Goal: Check status: Check status

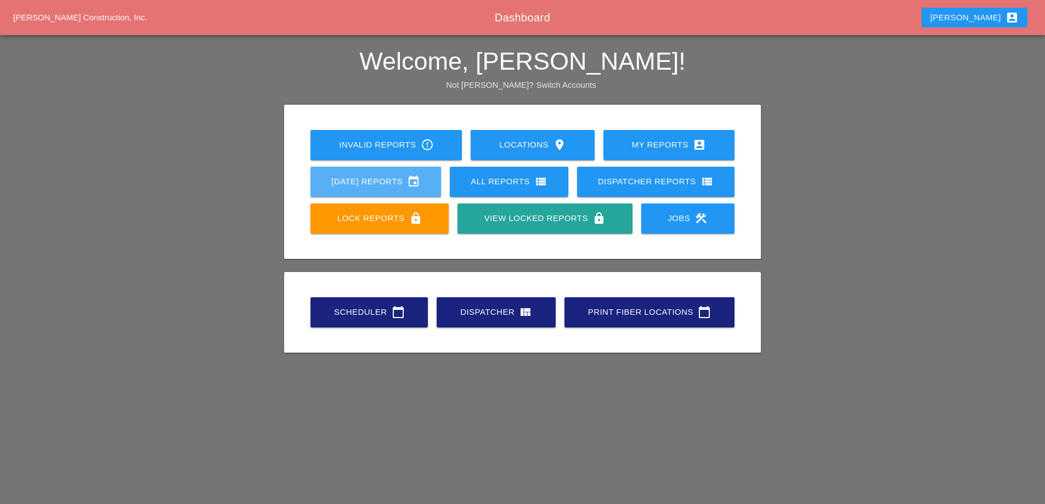
click at [343, 182] on div "[DATE] Reports event" at bounding box center [375, 181] width 95 height 13
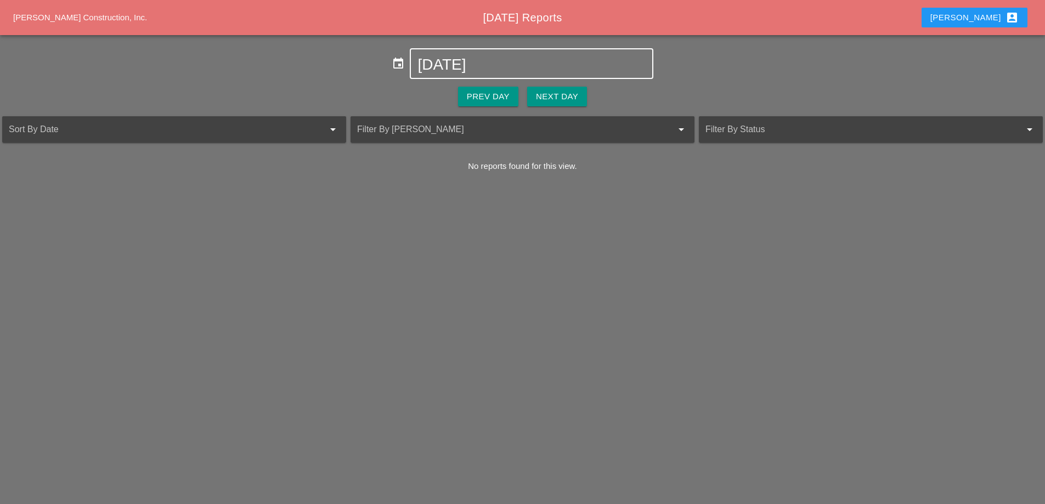
click at [483, 63] on input "[DATE]" at bounding box center [531, 65] width 228 height 18
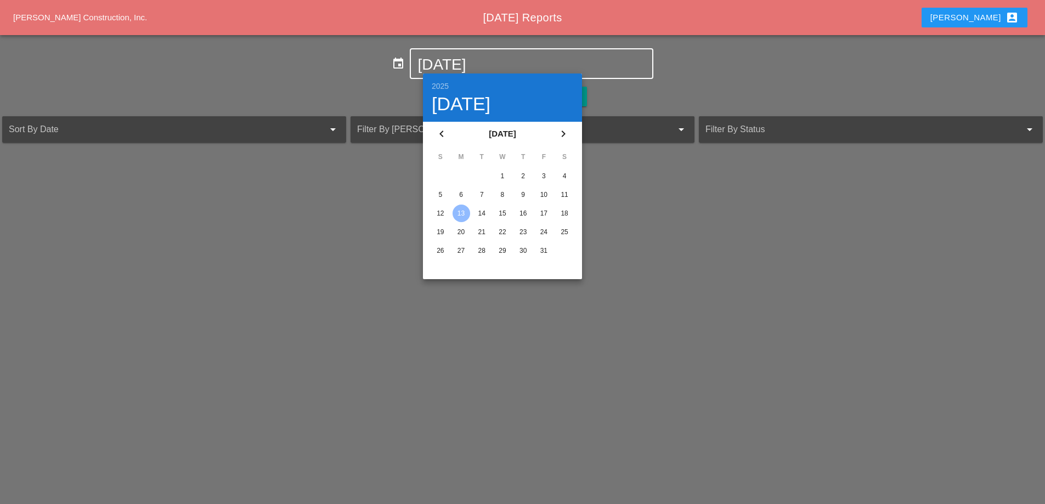
click at [563, 197] on div "11" at bounding box center [565, 195] width 18 height 18
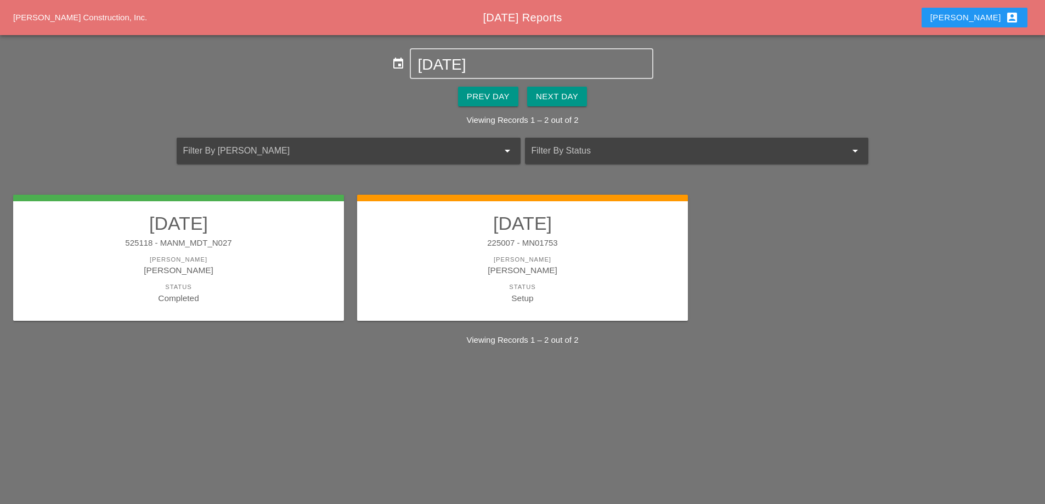
click at [612, 244] on div "225007 - MN01753" at bounding box center [522, 243] width 309 height 13
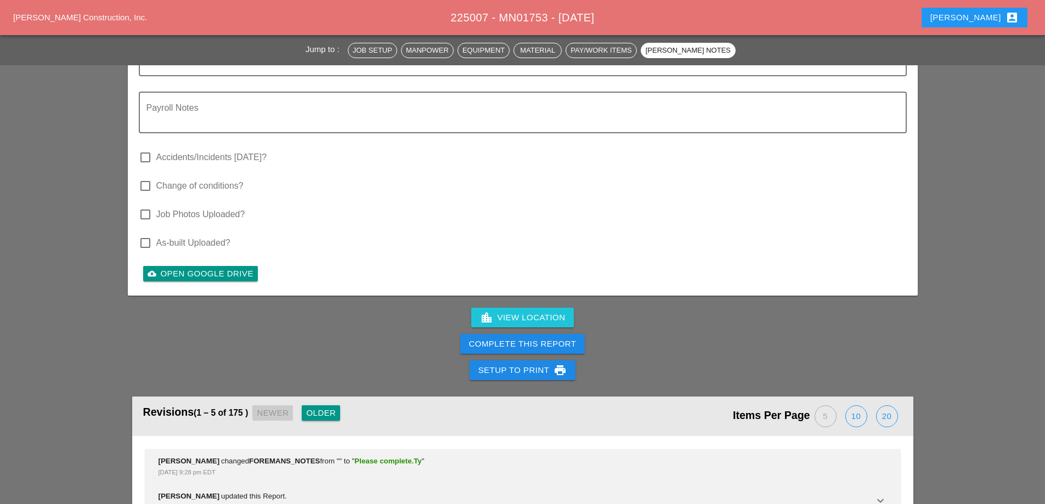
scroll to position [3291, 0]
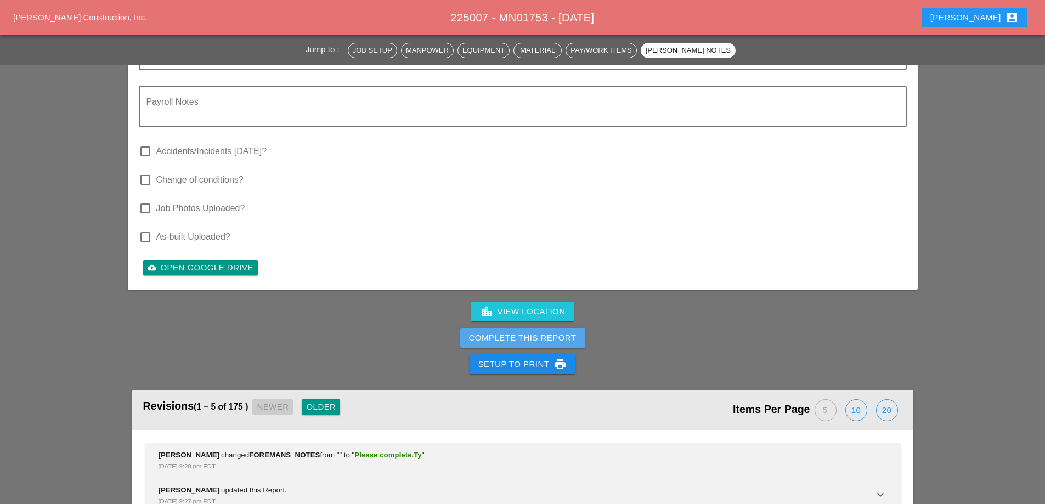
click at [540, 332] on div "Complete This Report" at bounding box center [523, 338] width 108 height 13
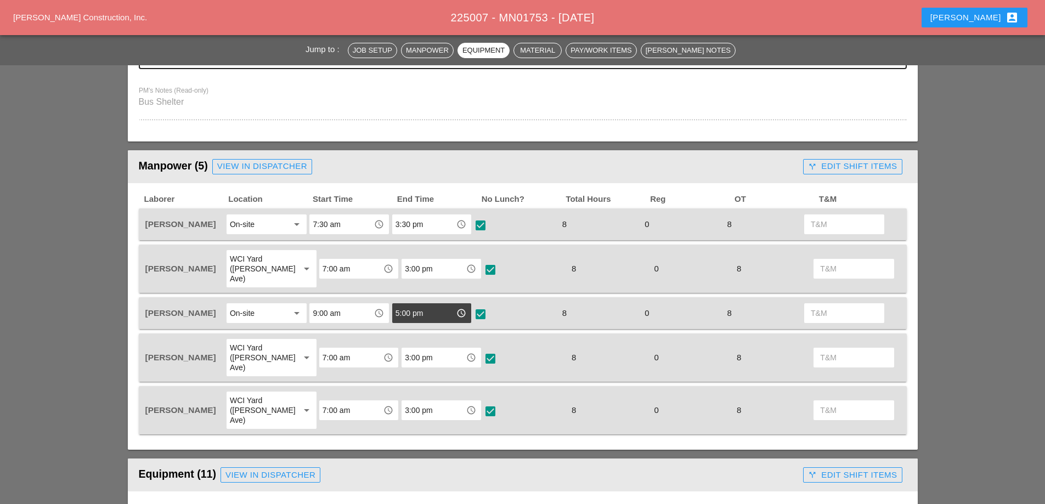
scroll to position [0, 0]
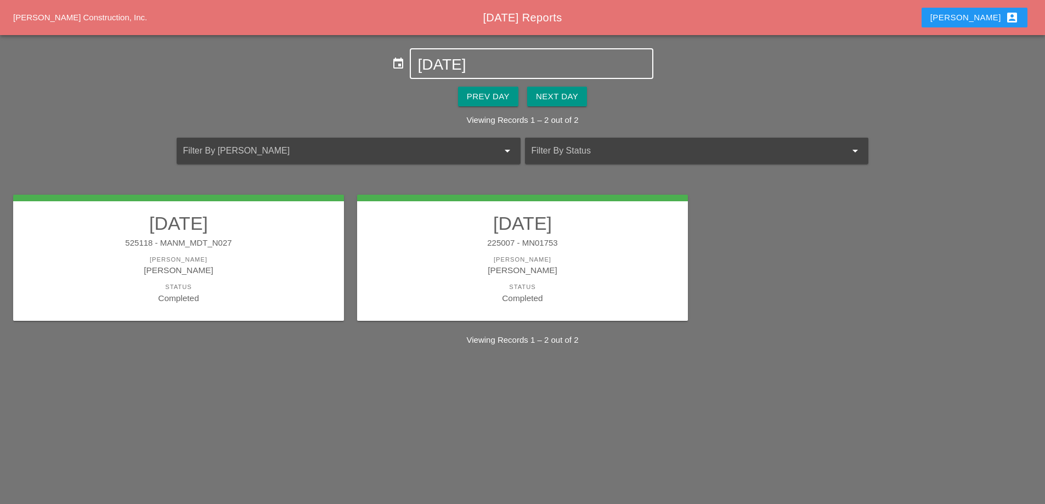
click at [490, 55] on div "10-11-2025" at bounding box center [531, 63] width 228 height 29
click at [482, 64] on input "10-11-2025" at bounding box center [531, 65] width 228 height 18
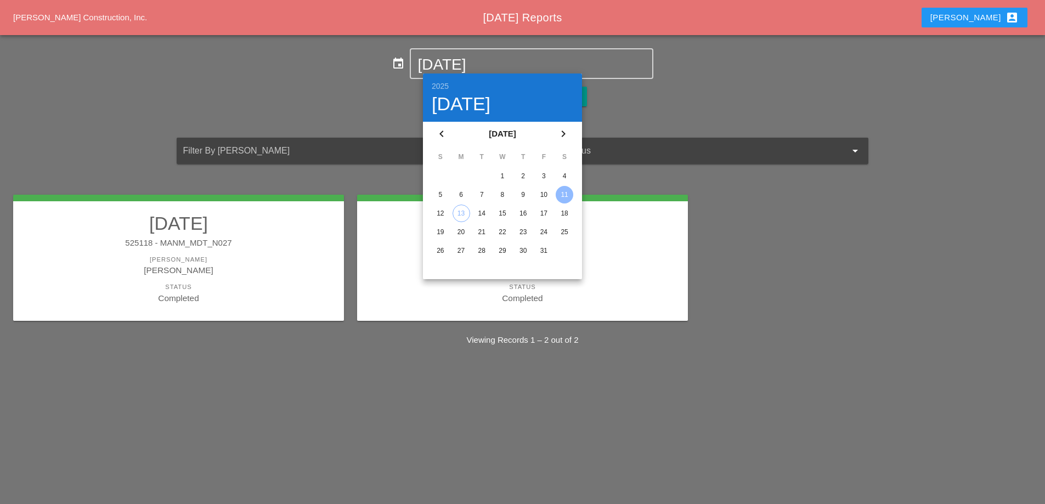
click at [501, 193] on div "8" at bounding box center [503, 195] width 18 height 18
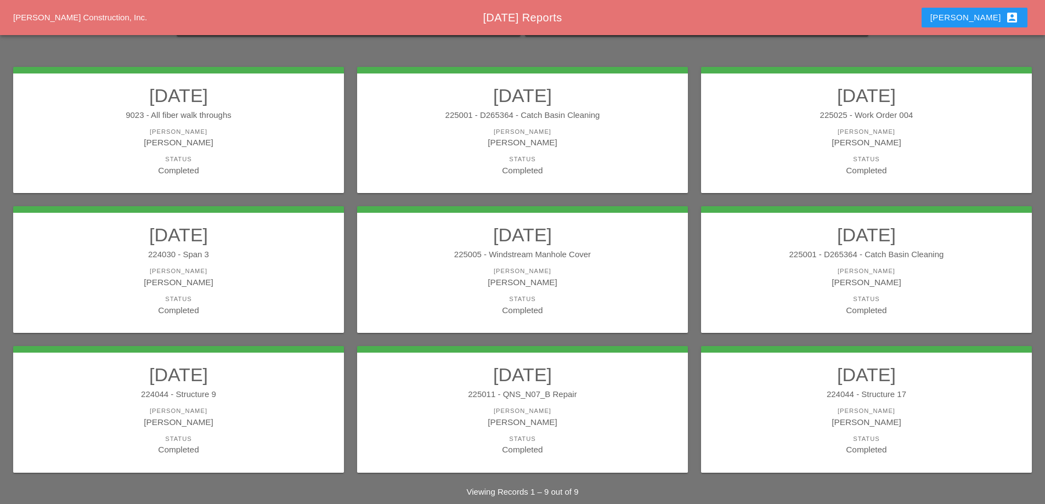
scroll to position [144, 0]
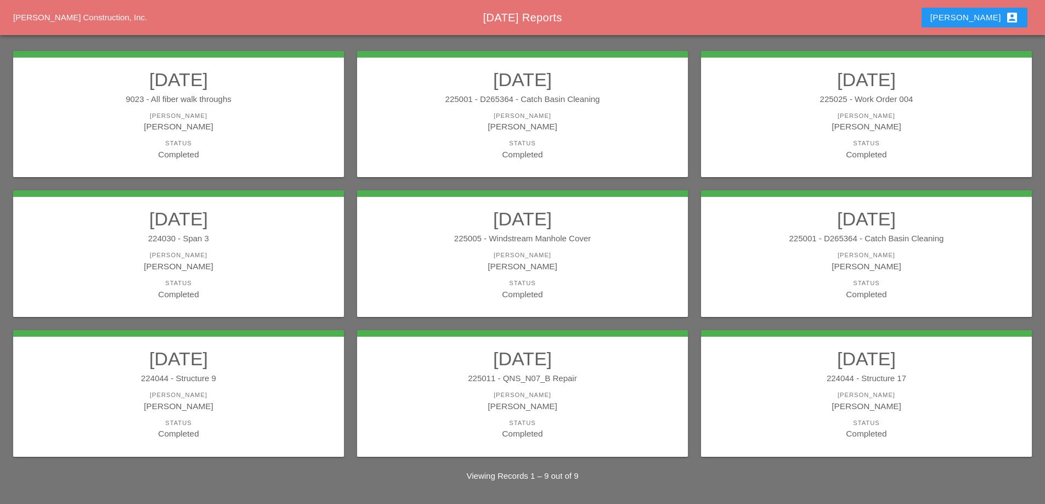
click at [251, 235] on div "224030 - Span 3" at bounding box center [178, 239] width 309 height 13
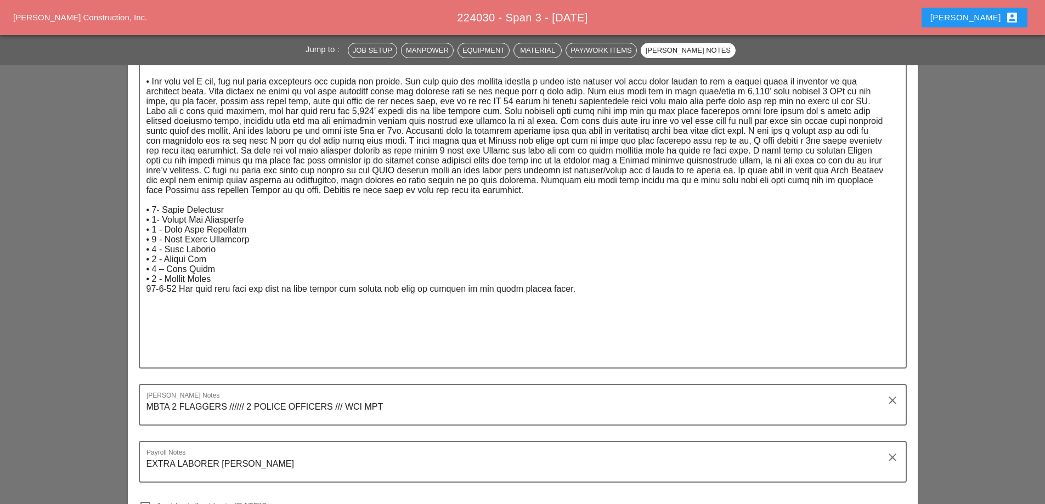
scroll to position [1591, 0]
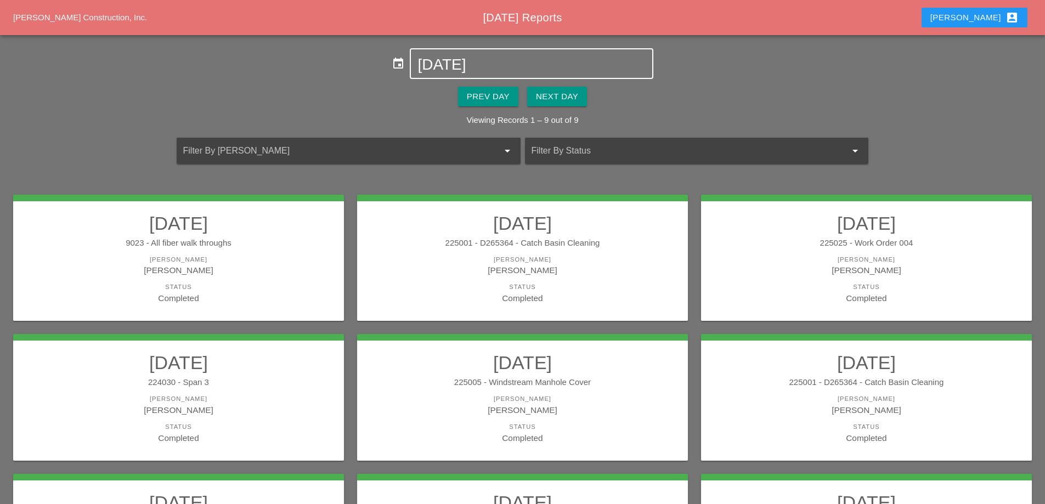
click at [468, 63] on input "10-08-2025" at bounding box center [531, 65] width 228 height 18
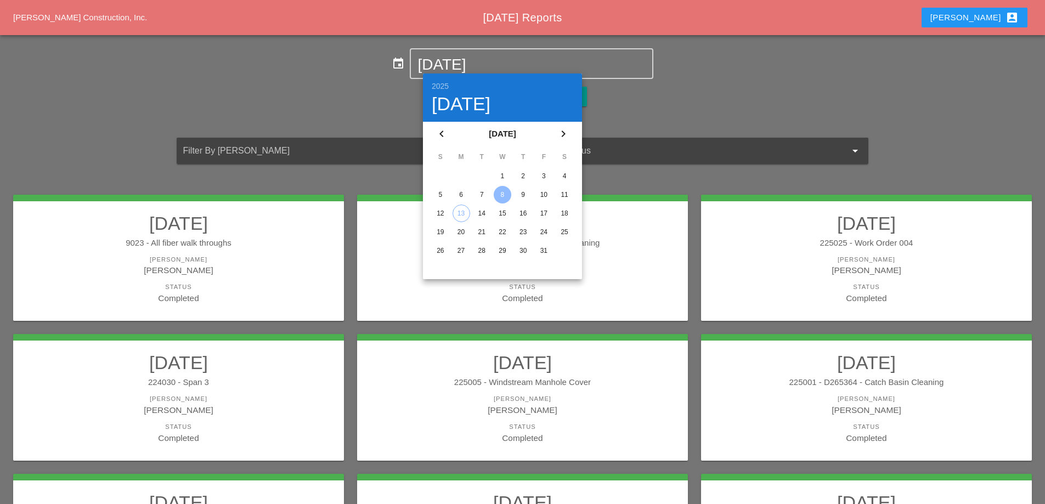
click at [525, 200] on div "9" at bounding box center [523, 195] width 18 height 18
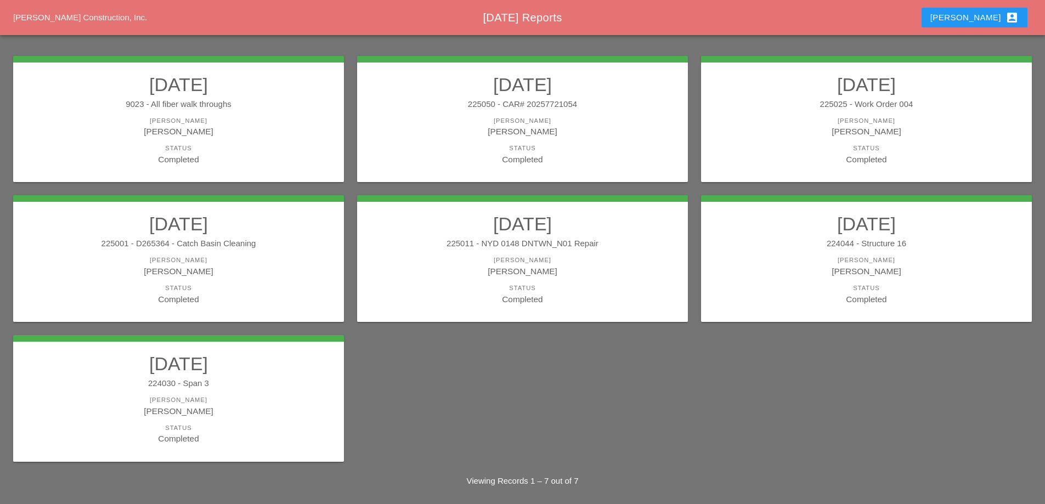
scroll to position [144, 0]
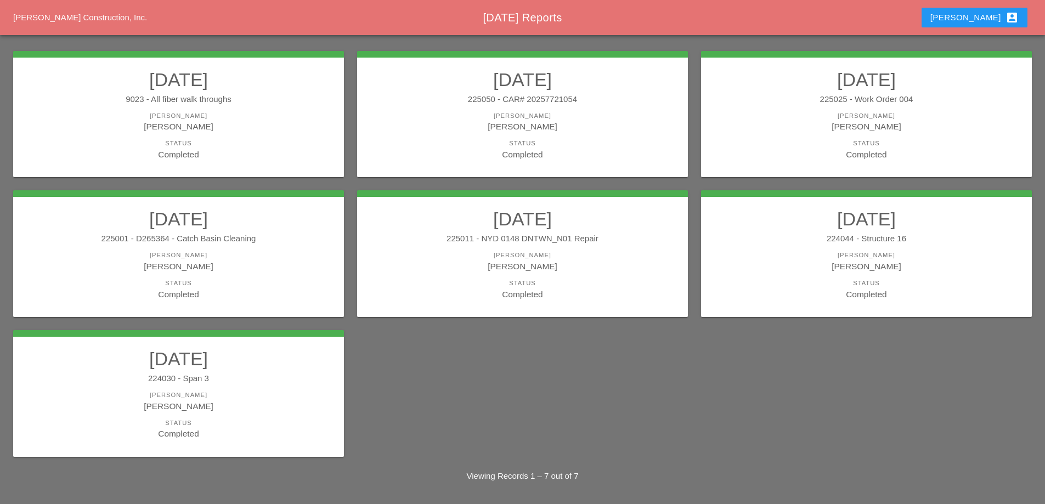
click at [169, 371] on link "10/09/2025 224030 - Span 3 Foreman Anthony DeGeorge Status Completed" at bounding box center [178, 394] width 309 height 92
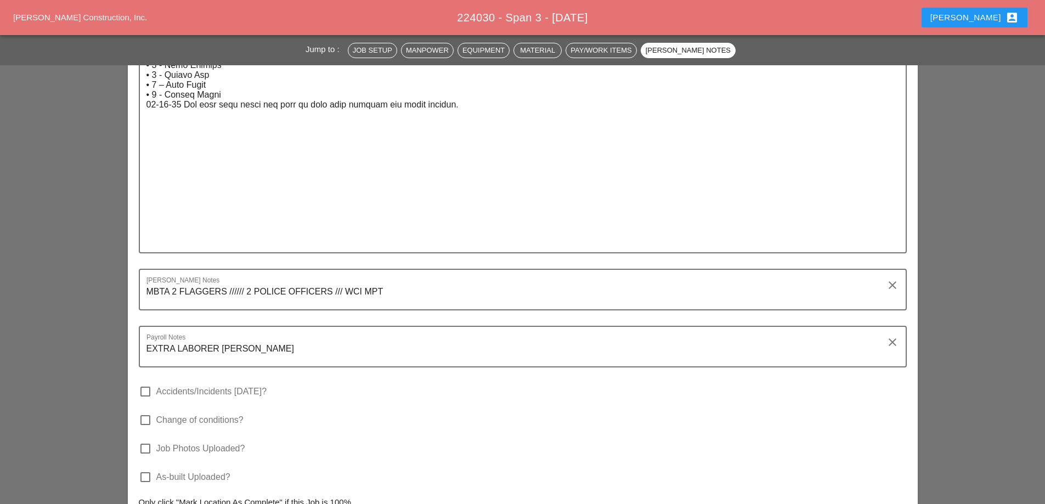
scroll to position [1755, 0]
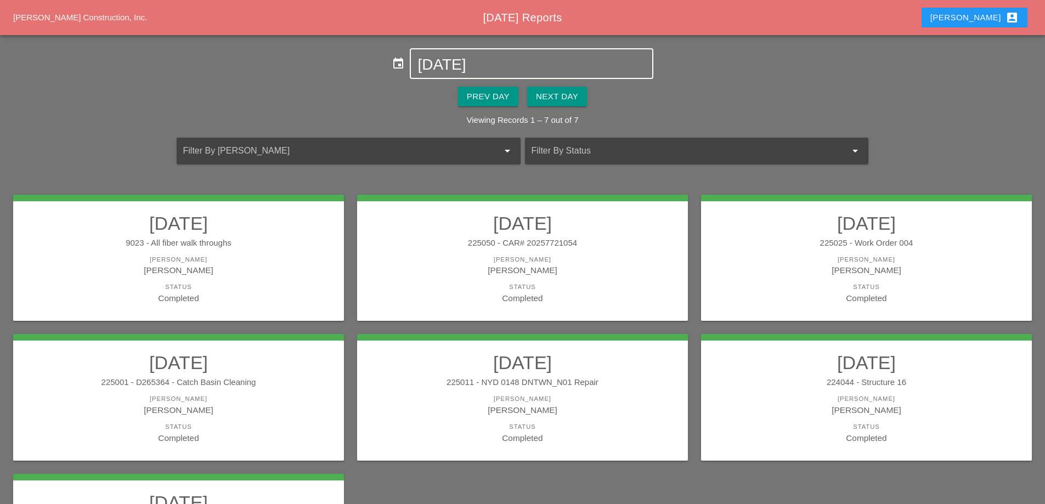
click at [539, 59] on input "10-09-2025" at bounding box center [531, 65] width 228 height 18
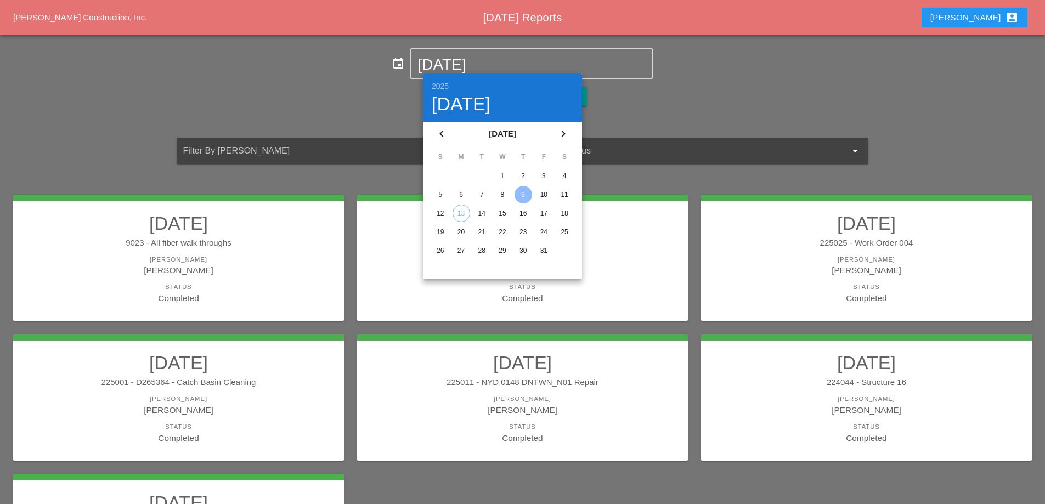
click at [541, 195] on div "10" at bounding box center [544, 195] width 18 height 18
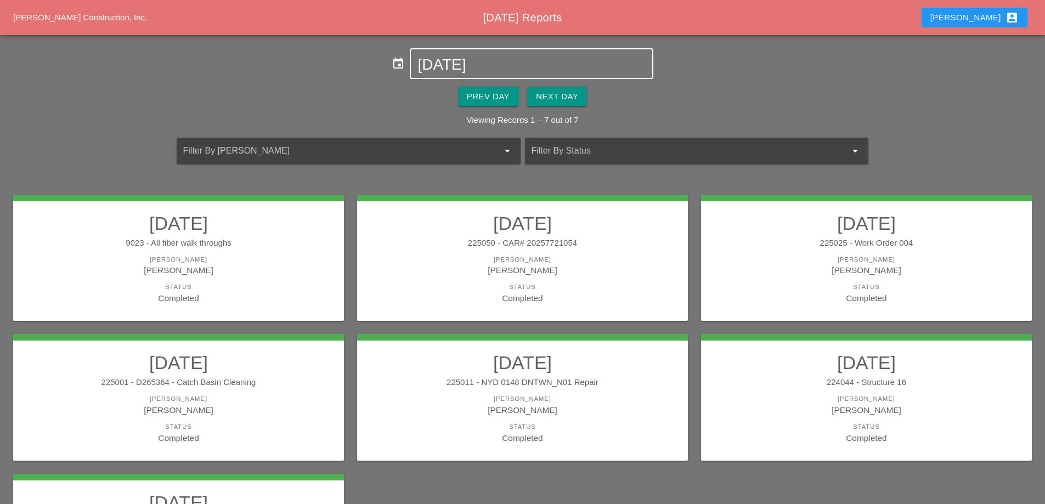
click at [436, 51] on div "10-09-2025" at bounding box center [531, 63] width 228 height 29
click at [433, 66] on input "10-09-2025" at bounding box center [531, 65] width 228 height 18
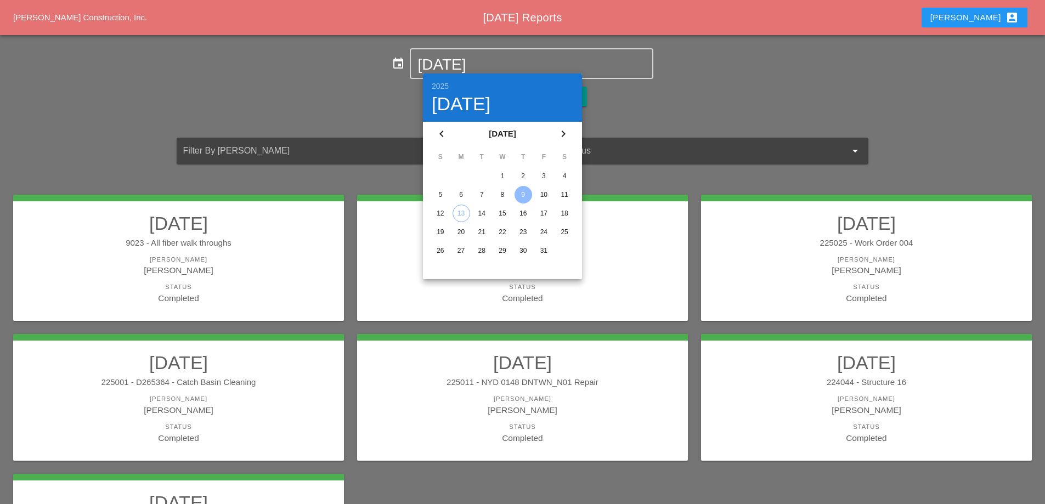
click at [481, 196] on div "7" at bounding box center [482, 195] width 18 height 18
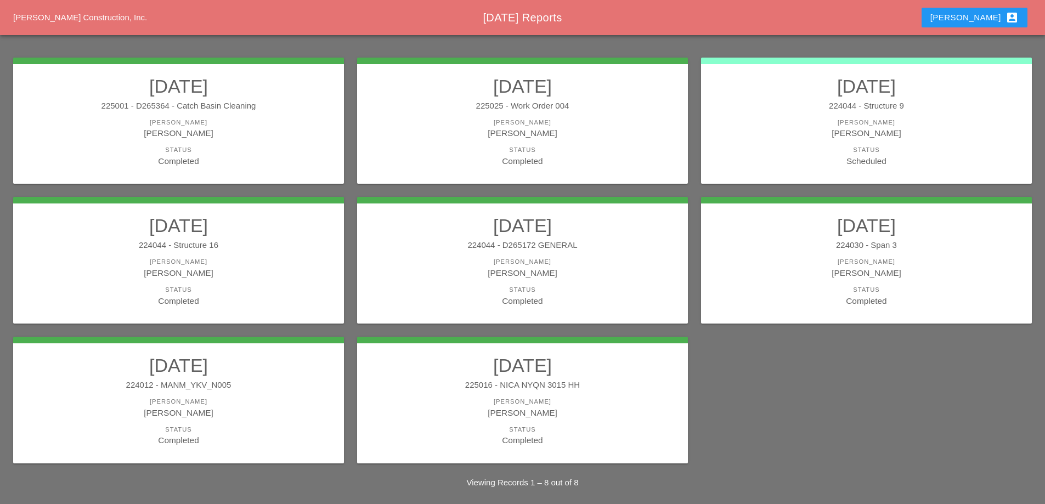
scroll to position [144, 0]
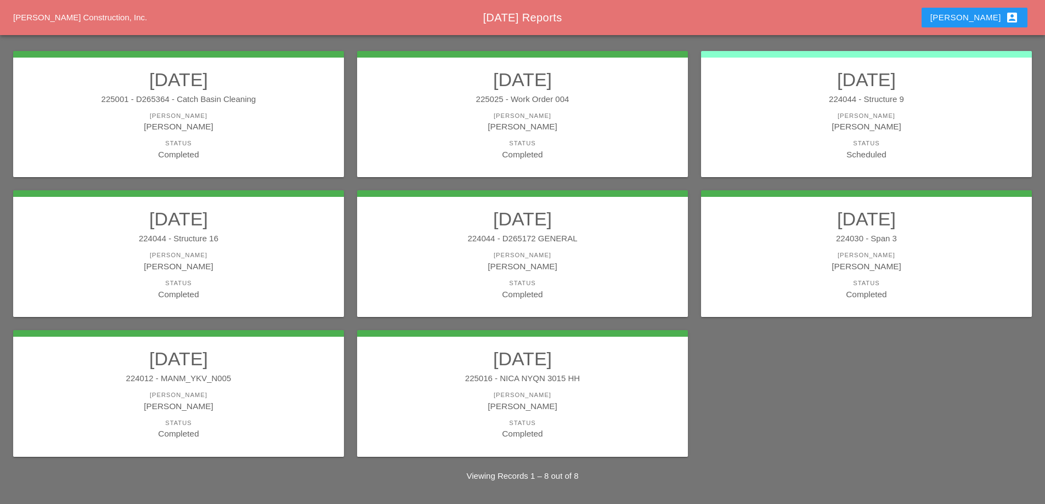
click at [779, 228] on h2 "[DATE]" at bounding box center [866, 219] width 309 height 22
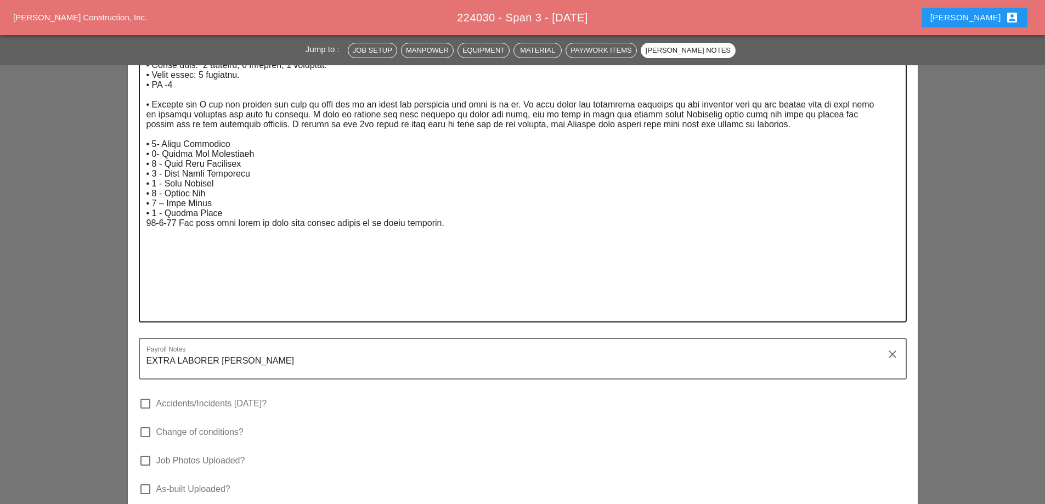
scroll to position [1920, 0]
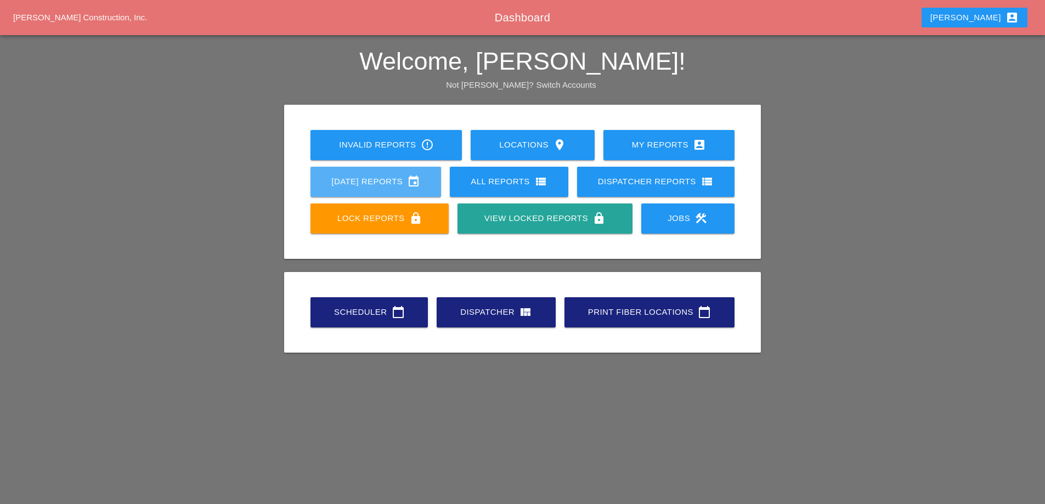
click at [393, 187] on div "[DATE] Reports event" at bounding box center [375, 181] width 95 height 13
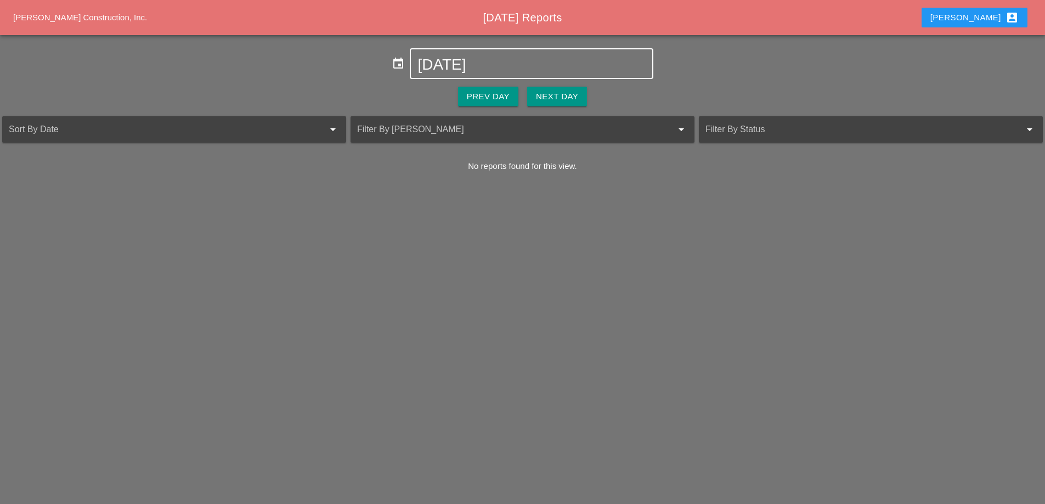
click at [507, 58] on input "[DATE]" at bounding box center [531, 65] width 228 height 18
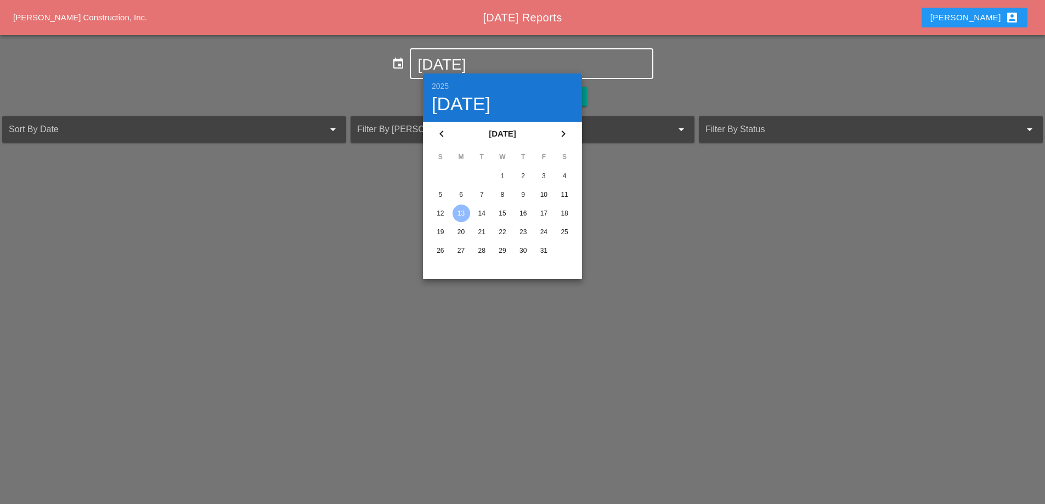
click at [505, 195] on div "8" at bounding box center [503, 195] width 18 height 18
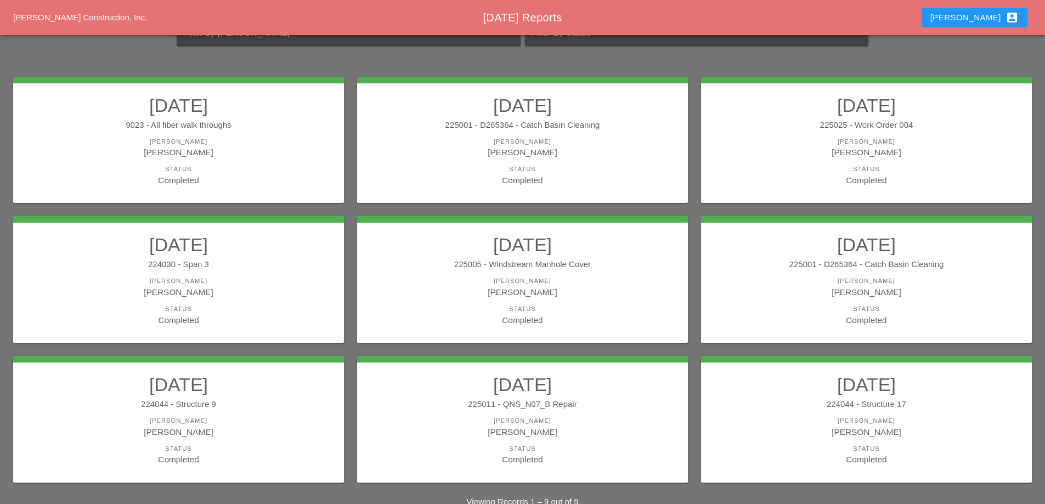
scroll to position [89, 0]
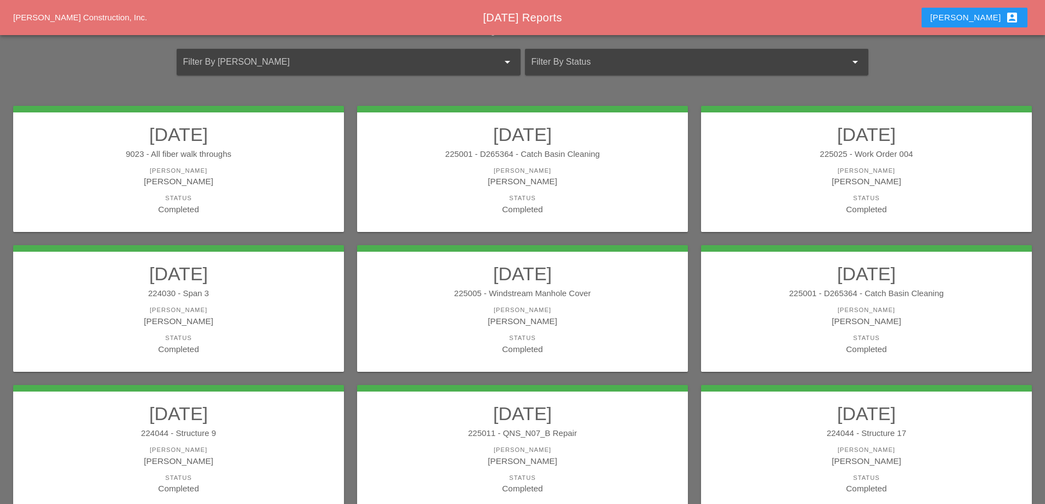
click at [583, 163] on link "10/08/2025 225001 - D265364 - Catch Basin Cleaning Foreman Miguel Fernandes Sta…" at bounding box center [522, 169] width 309 height 92
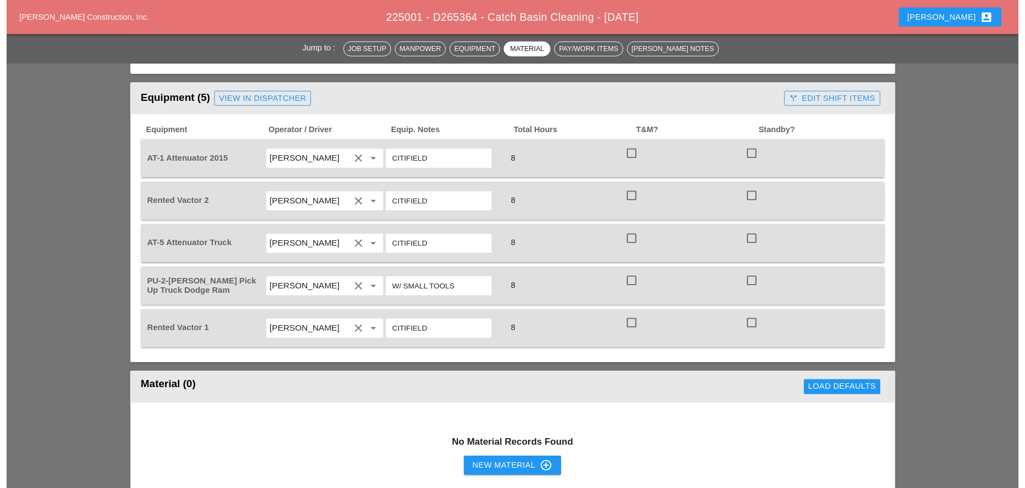
scroll to position [329, 0]
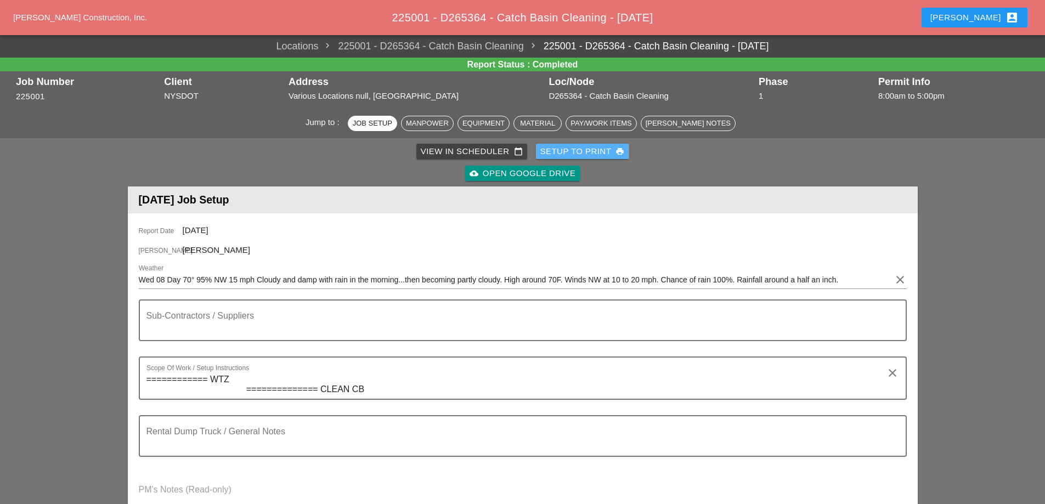
click at [573, 151] on div "Setup to Print print" at bounding box center [582, 151] width 84 height 13
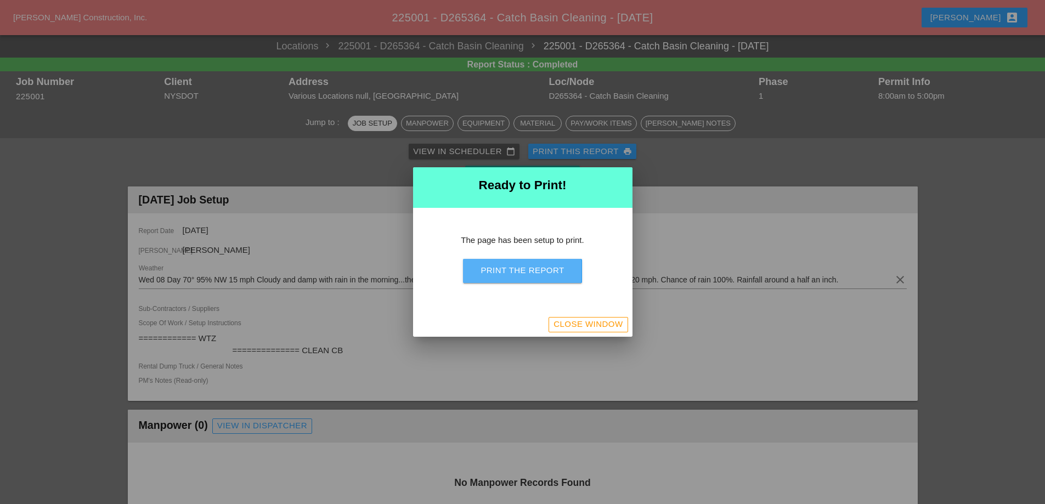
click at [546, 273] on div "Print the Report" at bounding box center [521, 270] width 83 height 13
click at [565, 318] on div "Close Window" at bounding box center [587, 324] width 69 height 13
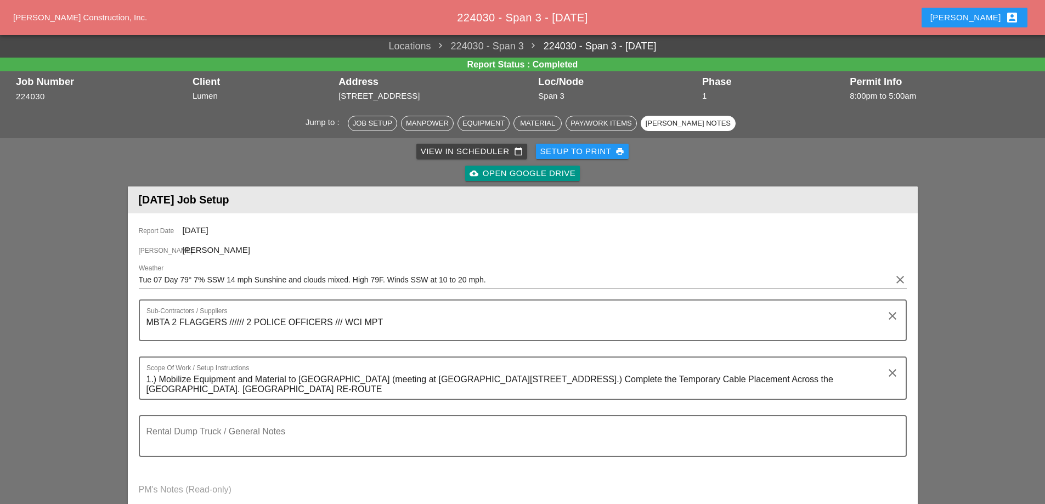
scroll to position [1920, 0]
